Goal: Check status

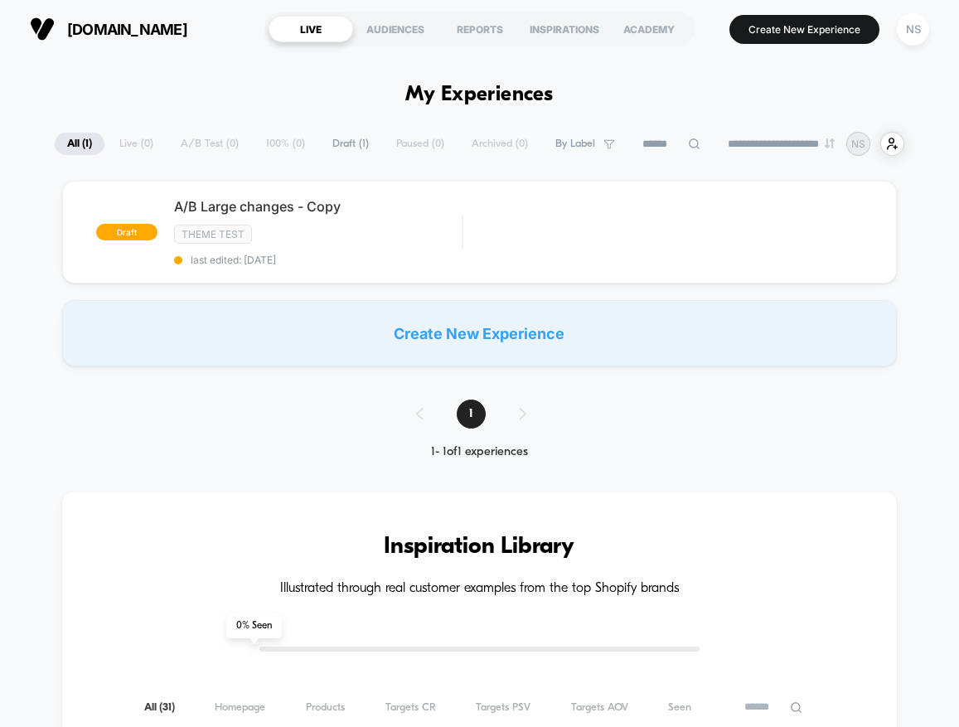
scroll to position [443, 0]
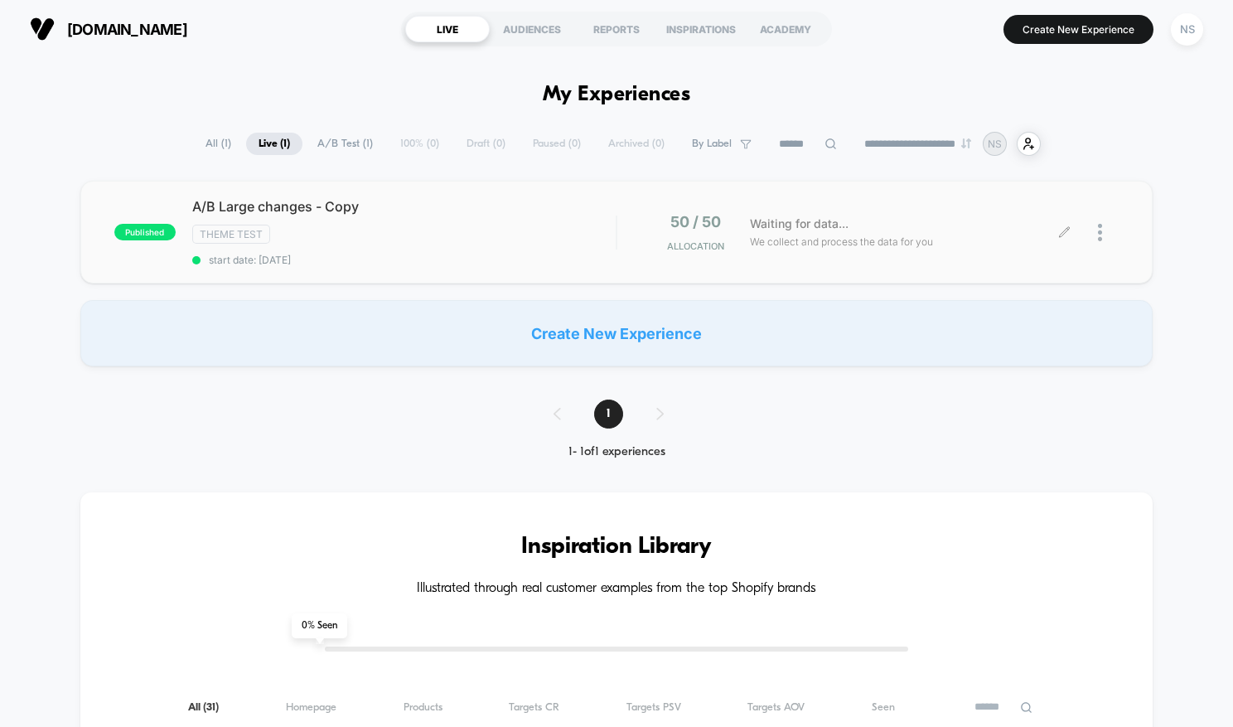
click at [862, 240] on span "We collect and process the data for you" at bounding box center [841, 242] width 183 height 16
